Goal: Contribute content: Add original content to the website for others to see

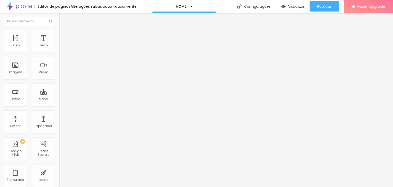
click at [59, 44] on span "Trocar imagem" at bounding box center [73, 42] width 28 height 4
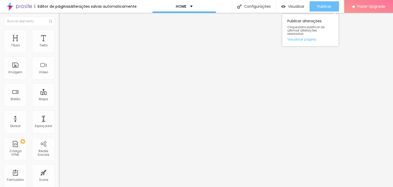
click at [311, 5] on button "Publicar" at bounding box center [323, 6] width 29 height 10
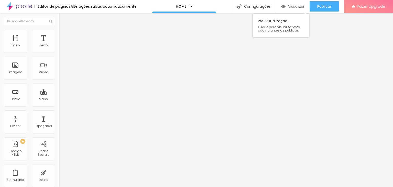
drag, startPoint x: 292, startPoint y: 0, endPoint x: 293, endPoint y: 7, distance: 7.4
click at [293, 7] on div "Visualizar Pre-visualização Clique para visualizar esta página antes de publica…" at bounding box center [292, 6] width 33 height 13
click at [293, 7] on span "Visualizar" at bounding box center [296, 6] width 16 height 4
click at [59, 44] on span "Trocar imagem" at bounding box center [73, 42] width 28 height 4
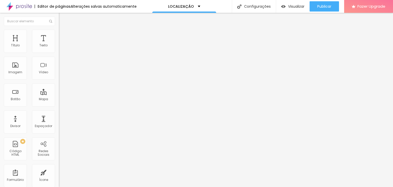
click at [106, 186] on div at bounding box center [196, 190] width 393 height 0
drag, startPoint x: 53, startPoint y: 72, endPoint x: 298, endPoint y: 29, distance: 248.9
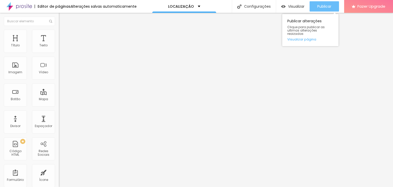
click at [320, 8] on span "Publicar" at bounding box center [324, 6] width 14 height 4
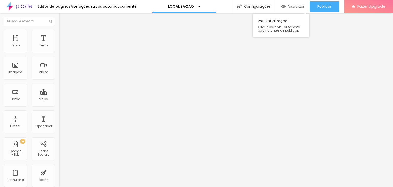
click at [290, 6] on span "Visualizar" at bounding box center [296, 6] width 16 height 4
